Goal: Task Accomplishment & Management: Complete application form

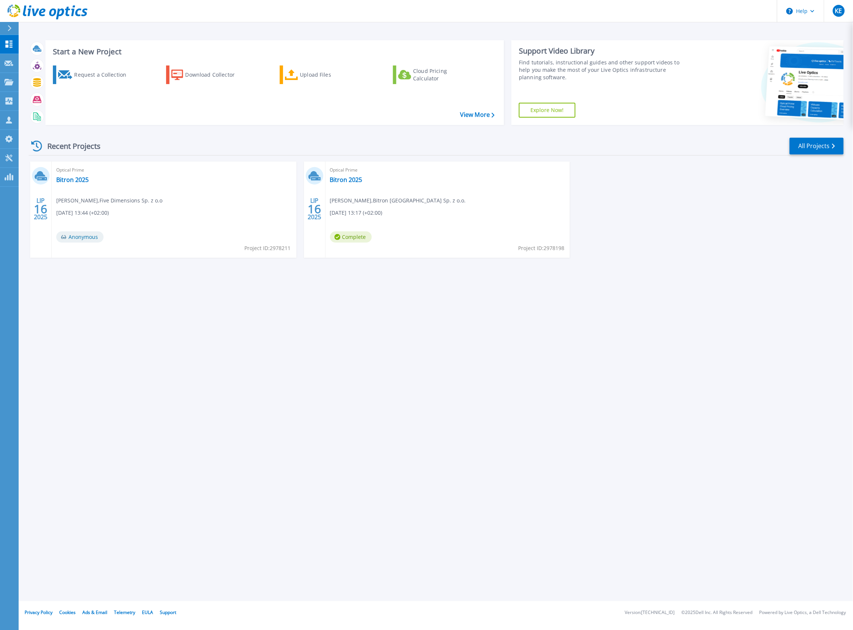
click at [424, 214] on div "Optical Prime Bitron 2025 Michał Jach , Bitron Poland Sp. z o.o. 07.16.2025, 13…" at bounding box center [447, 210] width 245 height 96
click at [314, 177] on icon at bounding box center [314, 176] width 12 height 12
click at [316, 209] on span "16" at bounding box center [314, 209] width 13 height 6
click at [352, 171] on span "Optical Prime" at bounding box center [448, 170] width 236 height 8
click at [351, 179] on link "Bitron 2025" at bounding box center [346, 179] width 32 height 7
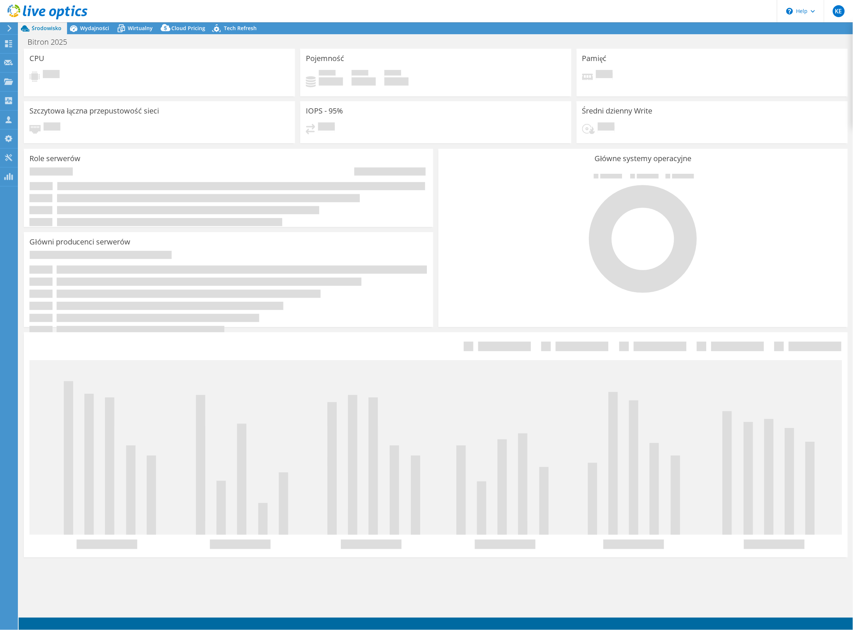
select select "USD"
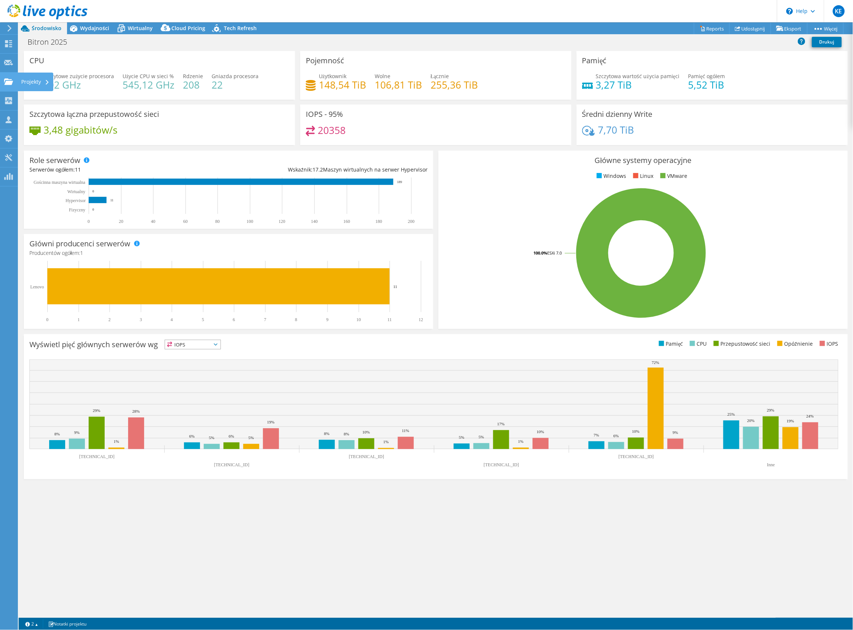
click at [24, 81] on div "Projekty" at bounding box center [36, 82] width 36 height 19
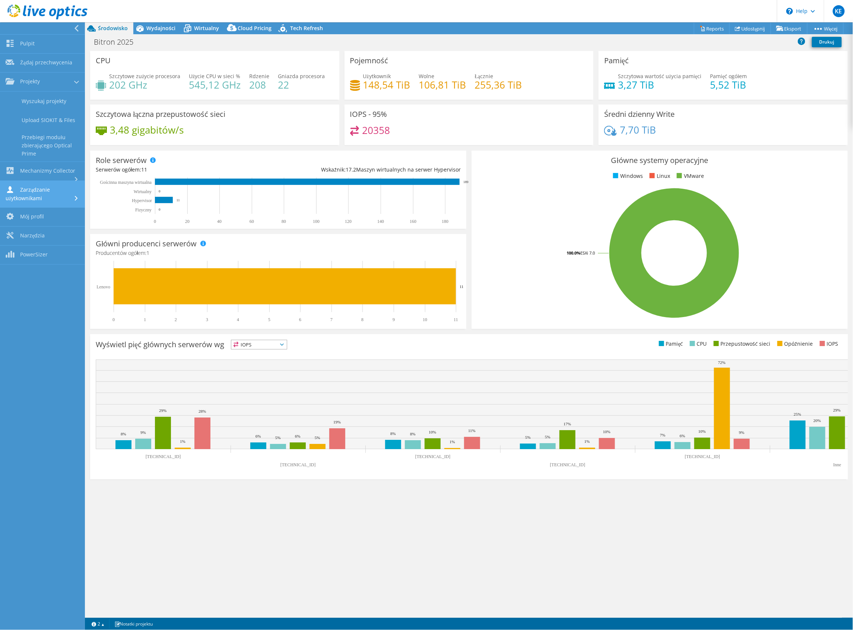
click at [38, 188] on link "Zarządzanie użytkownikami" at bounding box center [42, 194] width 85 height 27
click at [42, 158] on link "Klienci" at bounding box center [42, 165] width 85 height 19
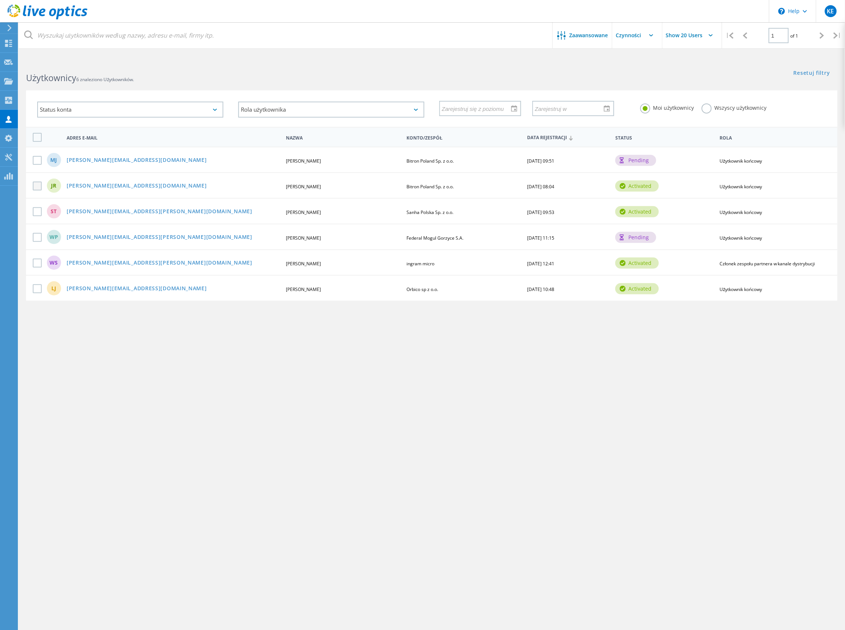
click at [36, 185] on label at bounding box center [39, 186] width 12 height 9
click at [0, 0] on input "checkbox" at bounding box center [0, 0] width 0 height 0
click at [0, 0] on div "Customers" at bounding box center [0, 0] width 0 height 0
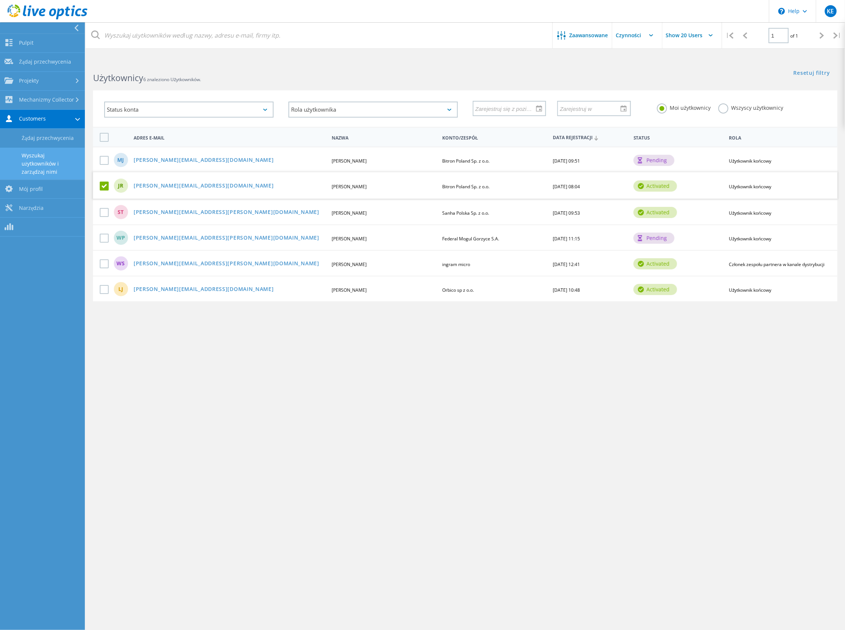
click at [105, 185] on label at bounding box center [106, 186] width 12 height 9
click at [0, 0] on input "checkbox" at bounding box center [0, 0] width 0 height 0
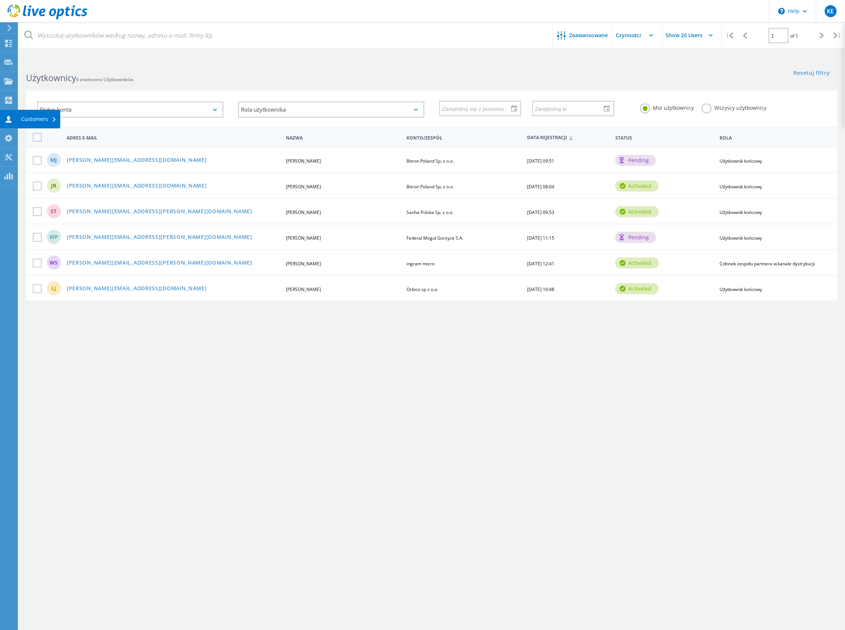
click at [13, 117] on icon at bounding box center [8, 119] width 9 height 7
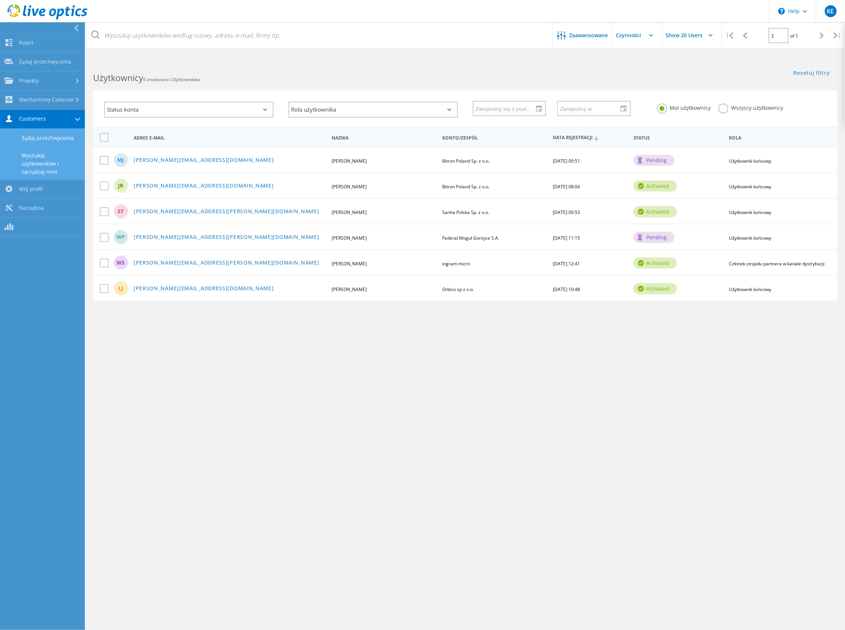
click at [41, 135] on link "Żądaj przechwycenia" at bounding box center [42, 138] width 85 height 19
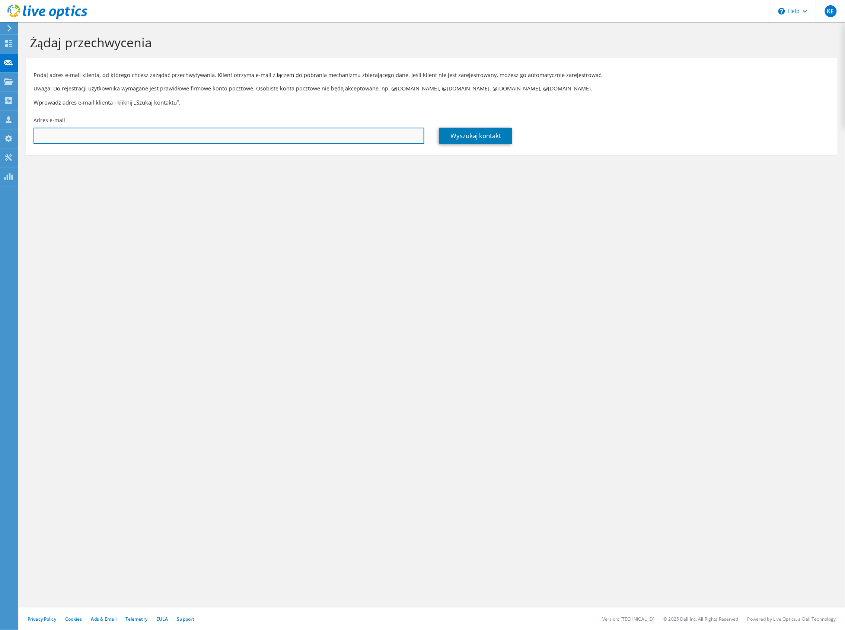
click at [148, 135] on input "text" at bounding box center [229, 136] width 391 height 16
paste input ""Tomasz Ignaszak" <Tomasz.Ignaszak@bitron.com>"
drag, startPoint x: 88, startPoint y: 136, endPoint x: 0, endPoint y: 164, distance: 92.1
click at [0, 168] on div "KE Partner w kanale dystrybucji Kamil Etel ketel@fivedimensions.pl Five Dimensi…" at bounding box center [422, 315] width 845 height 630
click at [188, 133] on input ""Tomasz IgnTomasz.Ignaszak@bitron.com>" at bounding box center [229, 136] width 391 height 16
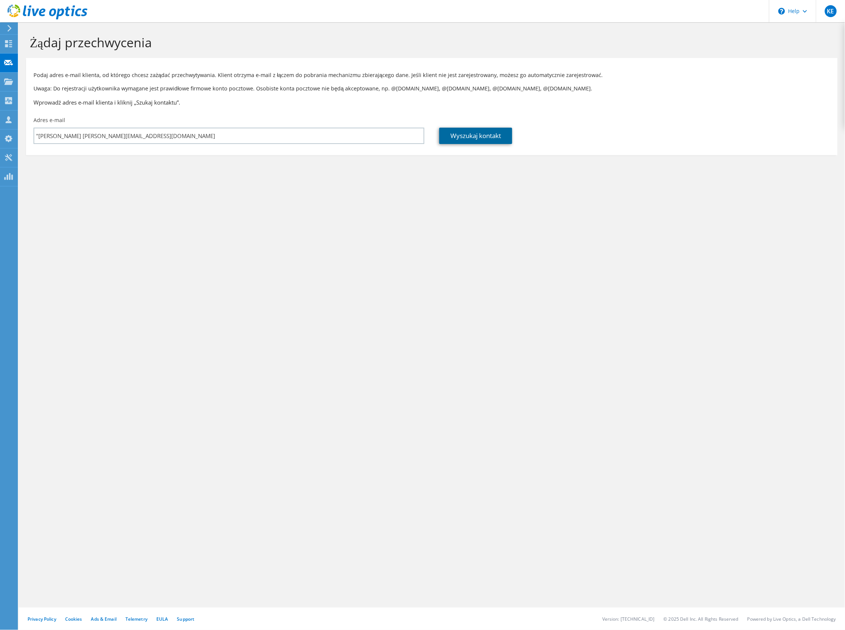
click at [487, 136] on link "Wyszukaj kontakt" at bounding box center [475, 136] width 73 height 16
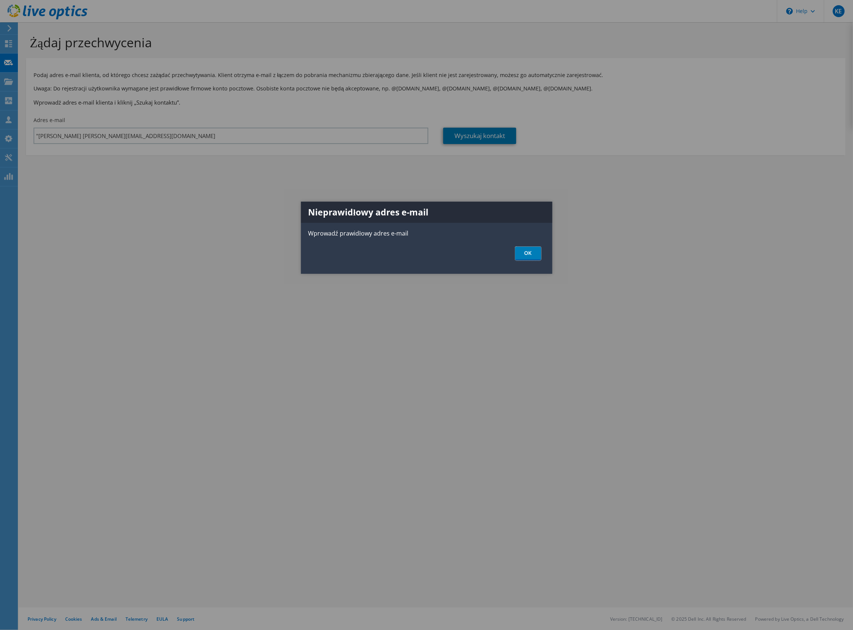
click at [533, 255] on link "OK" at bounding box center [528, 254] width 26 height 14
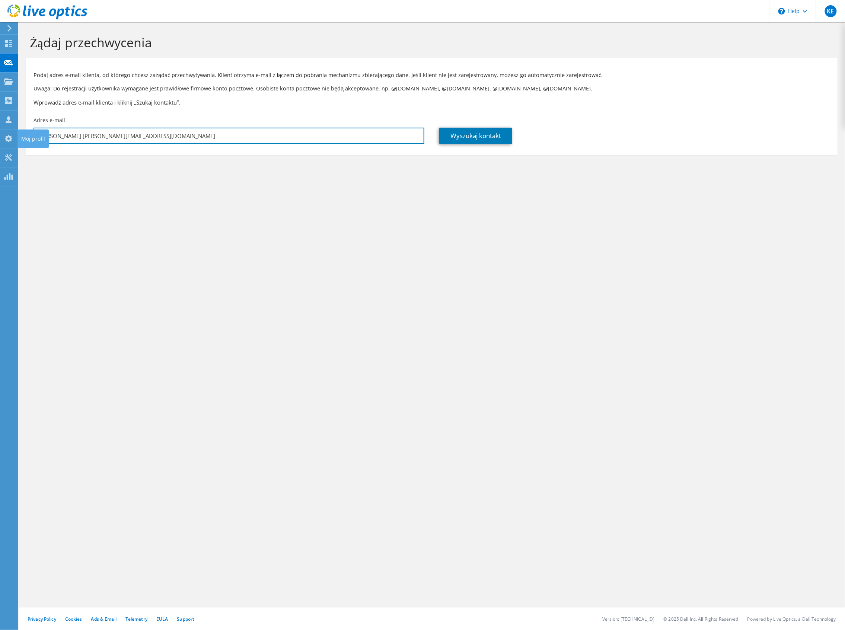
drag, startPoint x: 66, startPoint y: 136, endPoint x: -1, endPoint y: 146, distance: 67.4
click at [0, 146] on html "KE Partner w kanale dystrybucji Kamil Etel ketel@fivedimensions.pl Five Dimensi…" at bounding box center [422, 315] width 845 height 630
type input "Tomasz.Ignaszak@bitron.com"
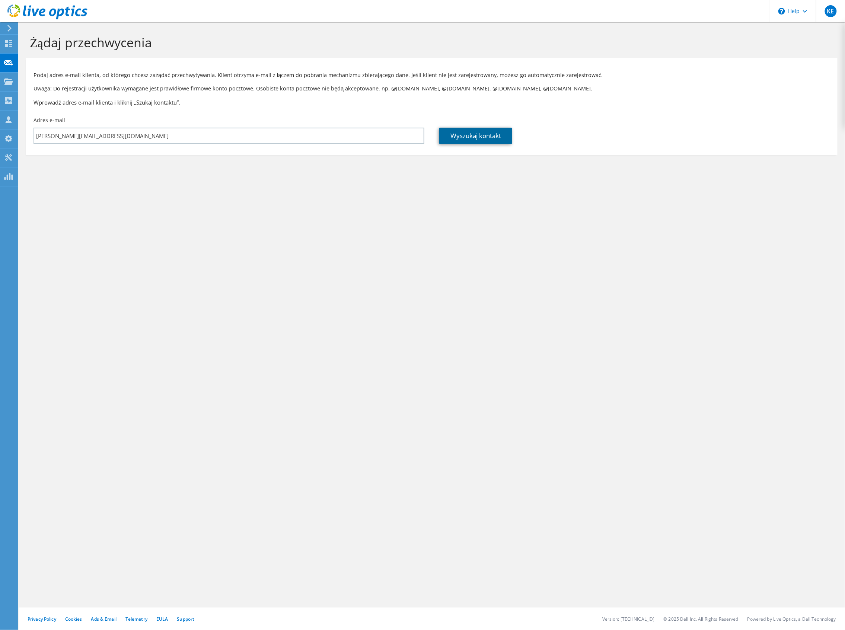
click at [463, 133] on link "Wyszukaj kontakt" at bounding box center [475, 136] width 73 height 16
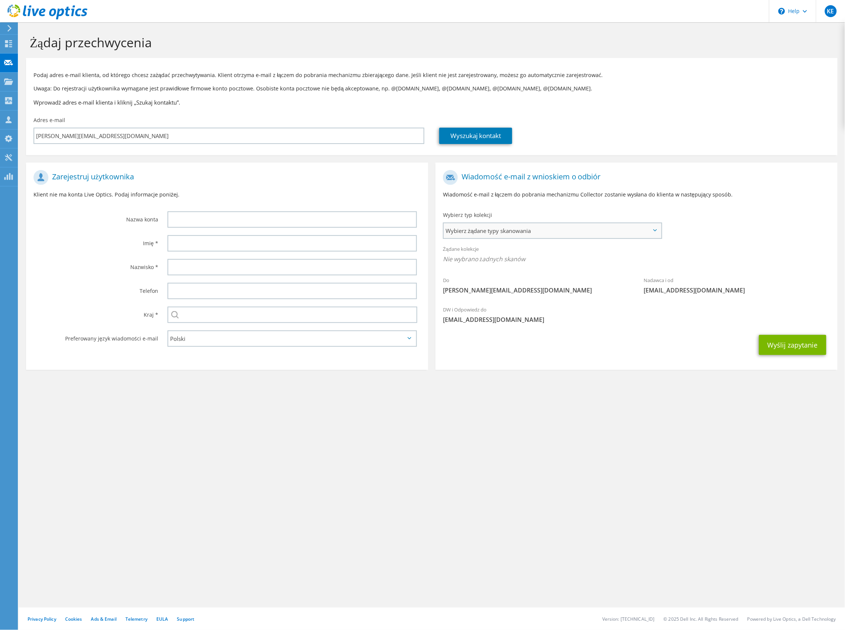
click at [498, 230] on span "Wybierz żądane typy skanowania" at bounding box center [552, 230] width 217 height 15
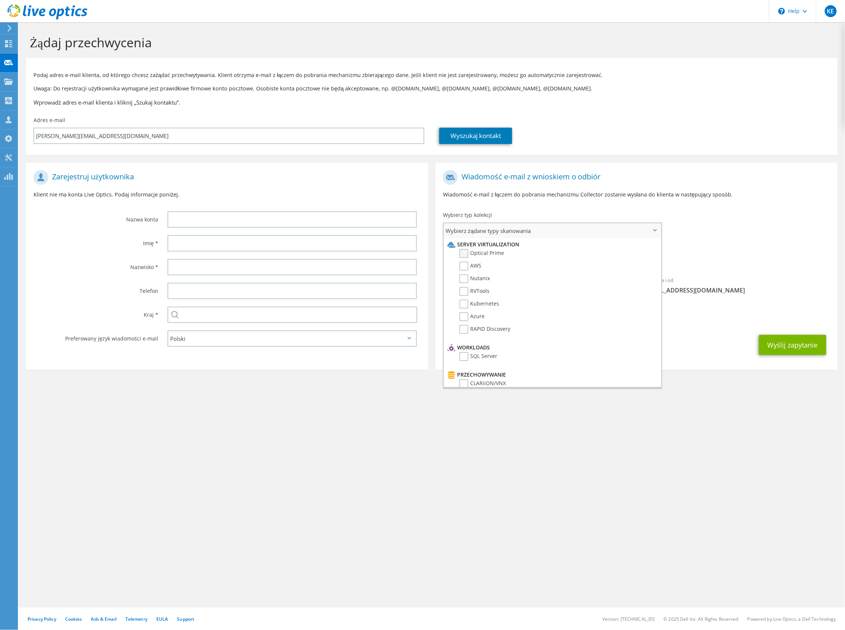
click at [474, 252] on label "Optical Prime" at bounding box center [481, 253] width 45 height 9
click at [0, 0] on input "Optical Prime" at bounding box center [0, 0] width 0 height 0
click at [773, 230] on div "Do Tomasz.Ignaszak@bitron.com Nadawca i od liveoptics@liveoptics.com" at bounding box center [637, 235] width 402 height 138
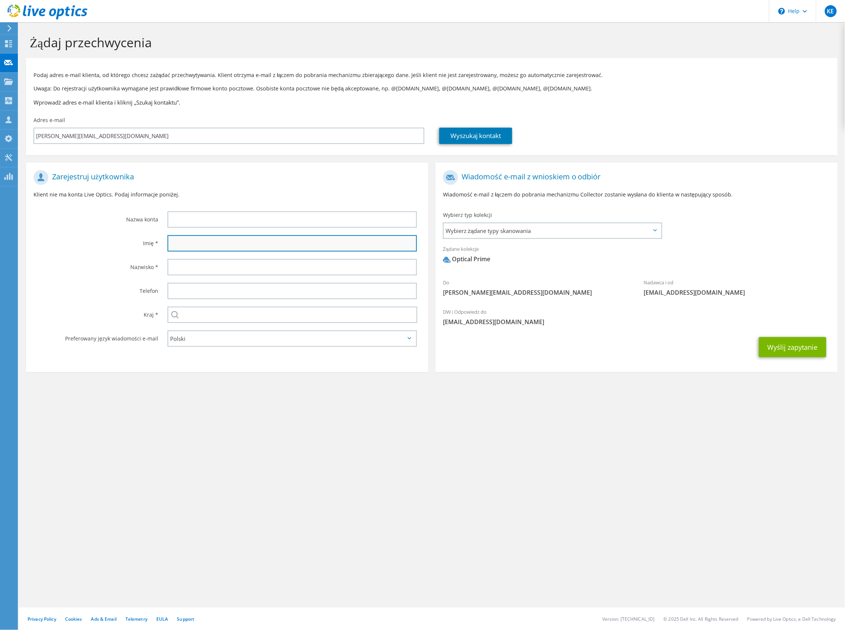
click at [201, 241] on input "text" at bounding box center [292, 243] width 249 height 16
paste input ""Tomasz Ignaszak" <Tomasz.Ignaszak@bitron.com>"
type input ""Tomasz Ignaszak" <Tomasz.Ignaszak@bitron.com>"
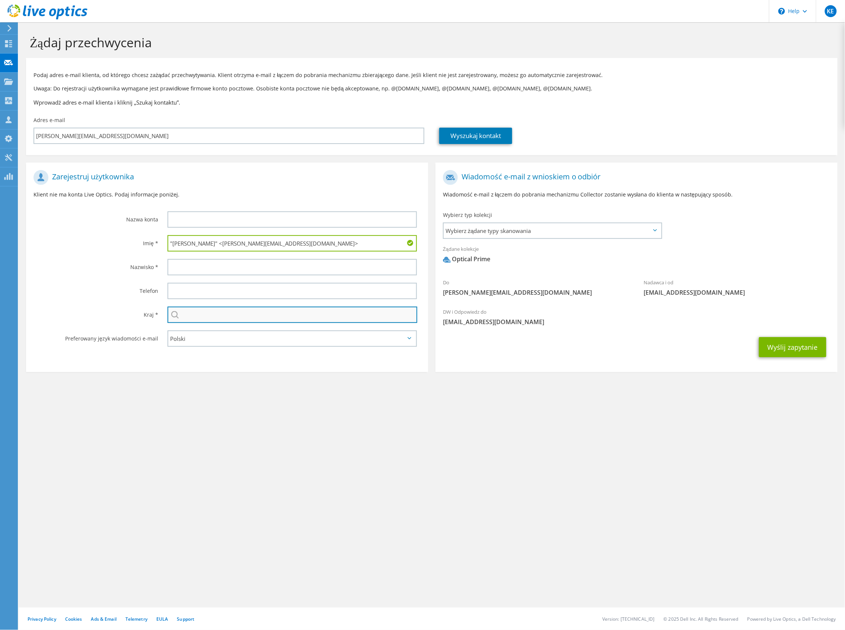
click at [211, 312] on input "text" at bounding box center [293, 315] width 250 height 16
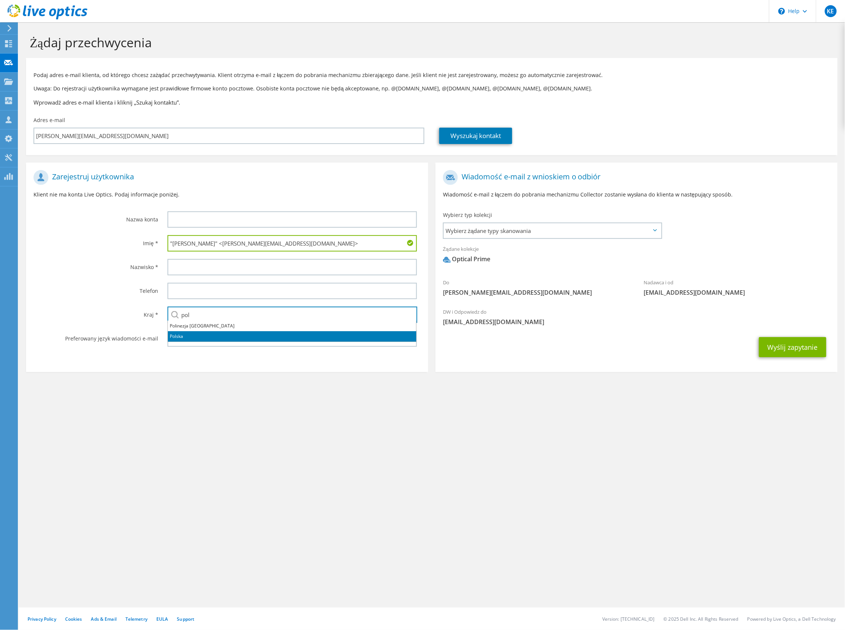
click at [179, 333] on li "Polska" at bounding box center [292, 336] width 248 height 10
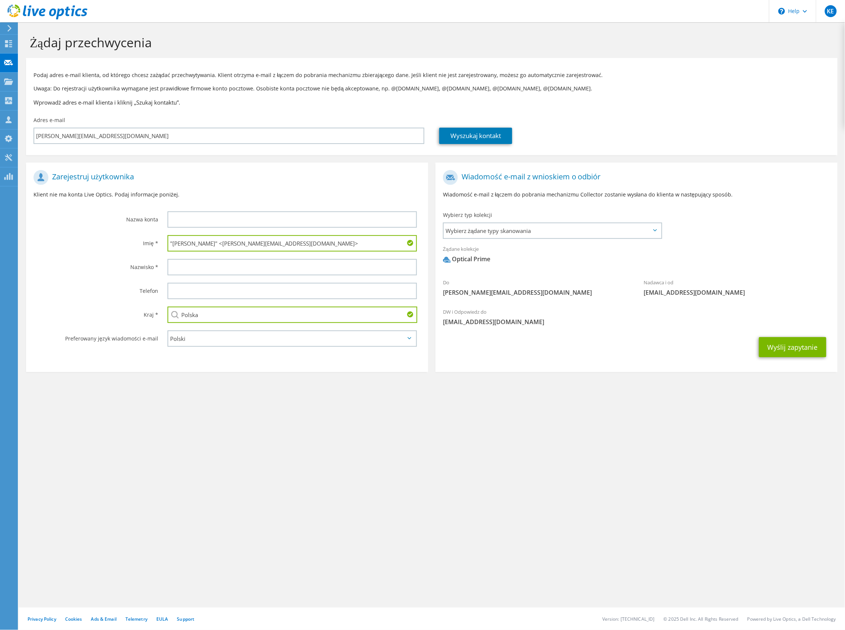
type input "Polska"
drag, startPoint x: 194, startPoint y: 242, endPoint x: 389, endPoint y: 241, distance: 195.5
click at [389, 241] on input ""Tomasz Ignaszak" <Tomasz.Ignaszak@bitron.com>" at bounding box center [292, 243] width 249 height 16
type input ""Tomasz"
click at [181, 220] on input "text" at bounding box center [292, 219] width 249 height 16
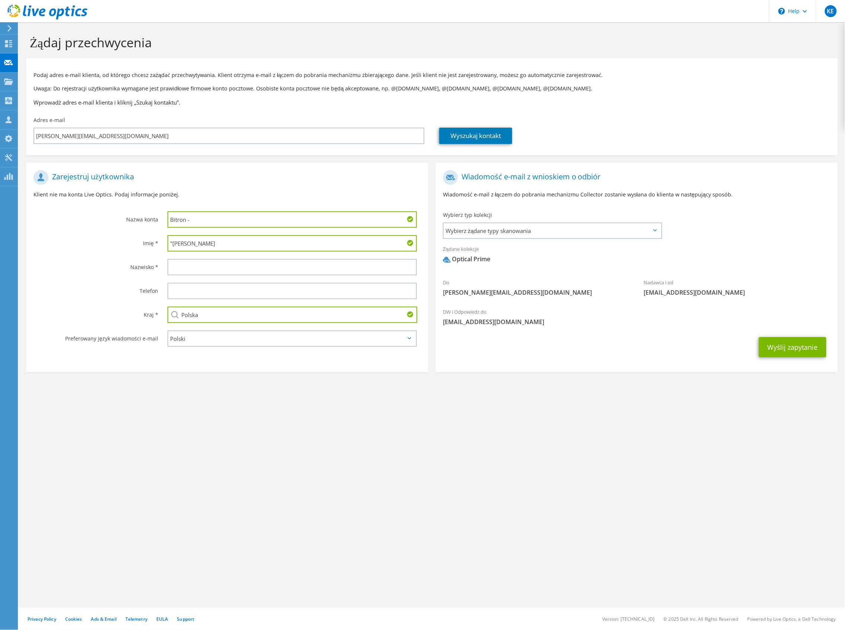
paste input ""Tomasz Ignaszak" <Tomasz.Ignaszak@bitron.com>"
click at [192, 217] on input "Bitron - "Tomasz Ignaszak" <Tomasz.Ignaszak@bitron.com>" at bounding box center [292, 219] width 249 height 16
type input "Bitron - Tomasz Ignaszak"
click at [171, 241] on input ""Tomasz" at bounding box center [292, 243] width 249 height 16
type input "Tomasz"
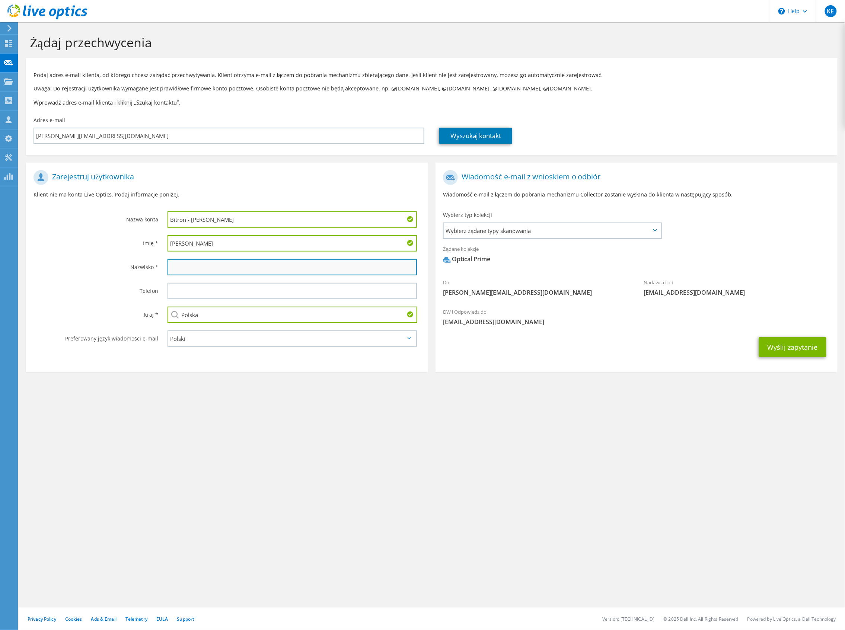
click at [175, 263] on input "text" at bounding box center [292, 267] width 249 height 16
paste input ""Tomasz Ignaszak" <Tomasz.Ignaszak@bitron.com>"
drag, startPoint x: 191, startPoint y: 263, endPoint x: 170, endPoint y: 271, distance: 22.9
click at [170, 270] on input ""Tomasz Ignaszak" <Tomasz.Ignaszak@bitron.com>" at bounding box center [292, 267] width 249 height 16
type input "Ignaszak"
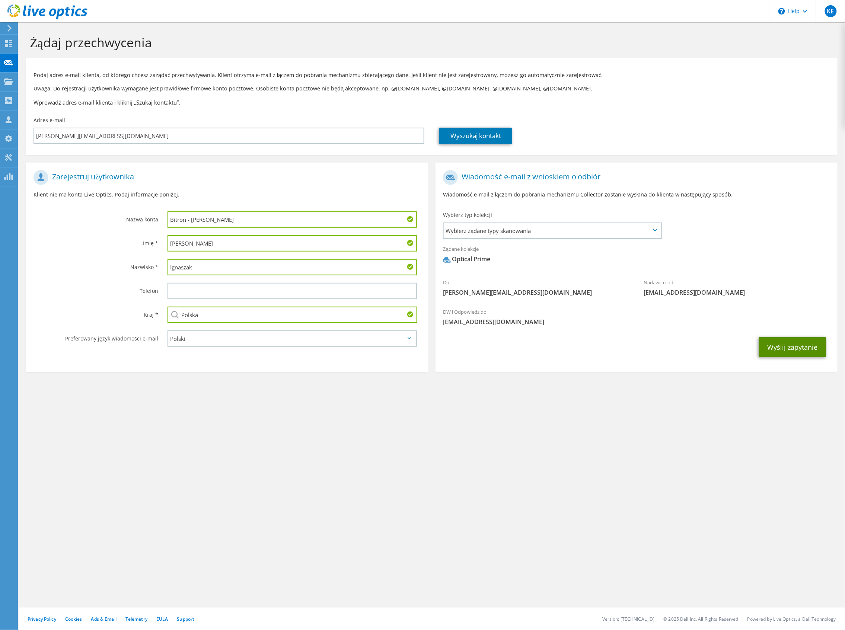
click at [803, 345] on button "Wyślij zapytanie" at bounding box center [792, 347] width 67 height 20
